Goal: Information Seeking & Learning: Learn about a topic

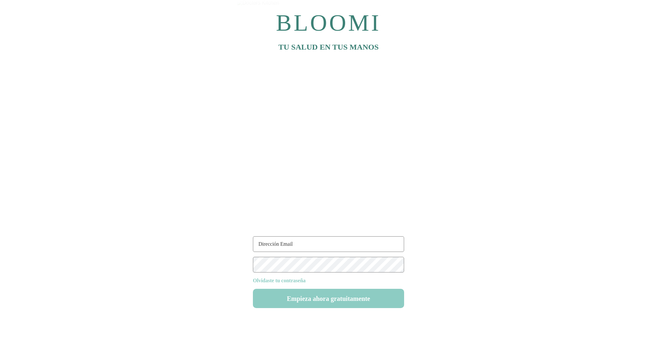
click at [286, 240] on input "text" at bounding box center [328, 244] width 151 height 16
type input "rutina86@test.com"
click at [322, 300] on button "Empieza ahora gratuitamente" at bounding box center [328, 298] width 151 height 19
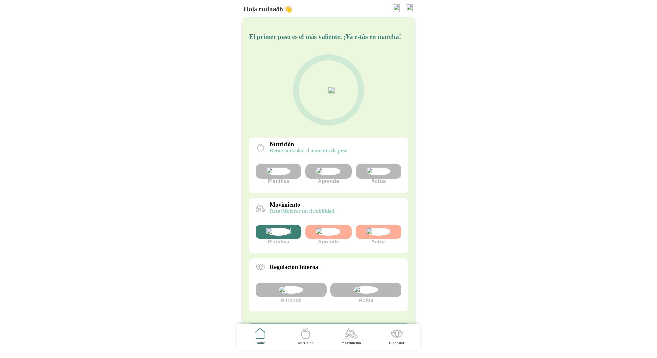
scroll to position [37, 0]
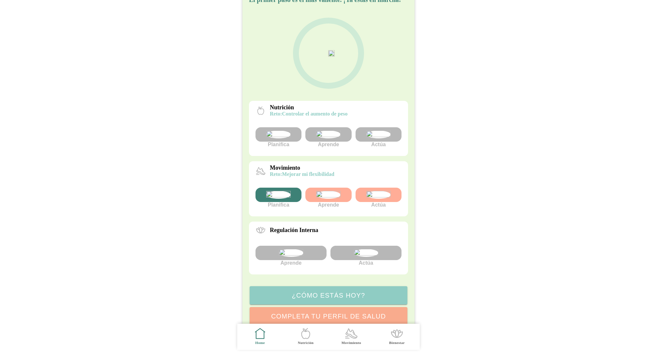
click at [326, 199] on img at bounding box center [328, 195] width 24 height 8
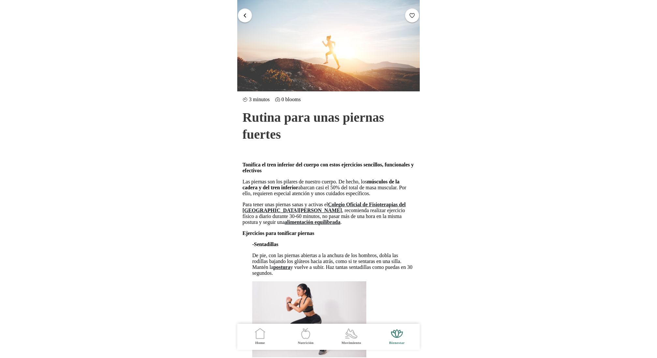
click at [245, 14] on span "button" at bounding box center [245, 15] width 6 height 6
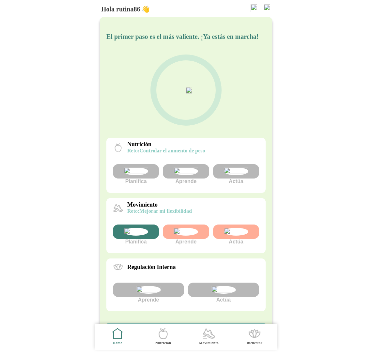
scroll to position [110, 0]
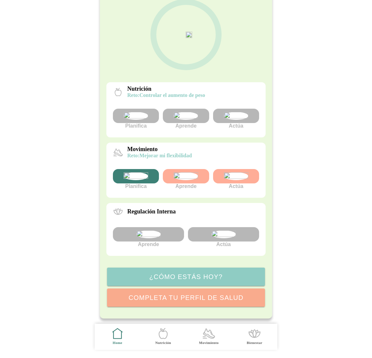
click at [191, 172] on img at bounding box center [186, 176] width 24 height 8
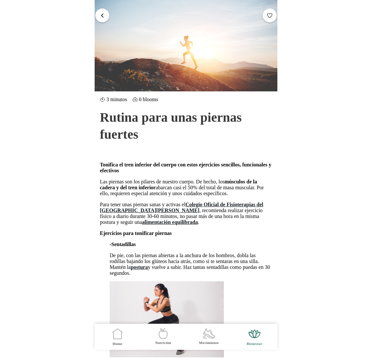
click at [100, 17] on span "button" at bounding box center [102, 15] width 6 height 6
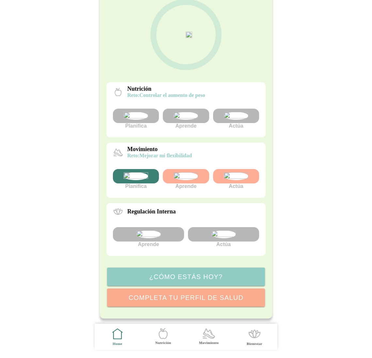
scroll to position [118, 0]
